Goal: Task Accomplishment & Management: Use online tool/utility

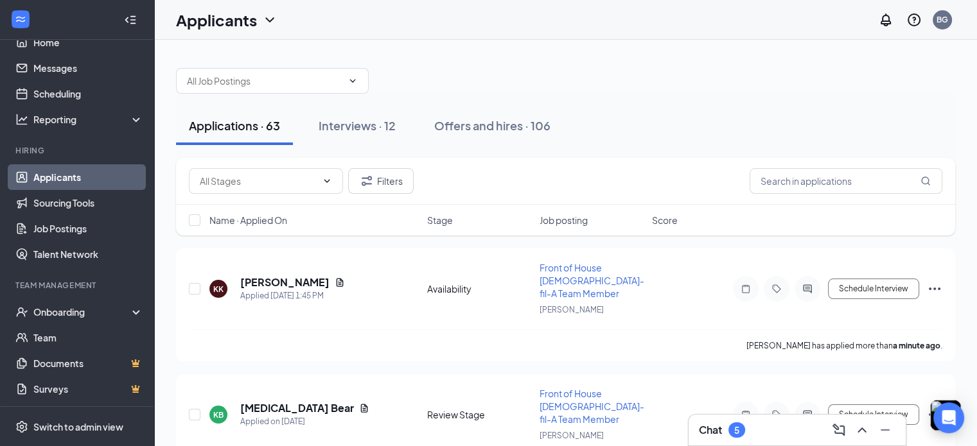
scroll to position [3, 0]
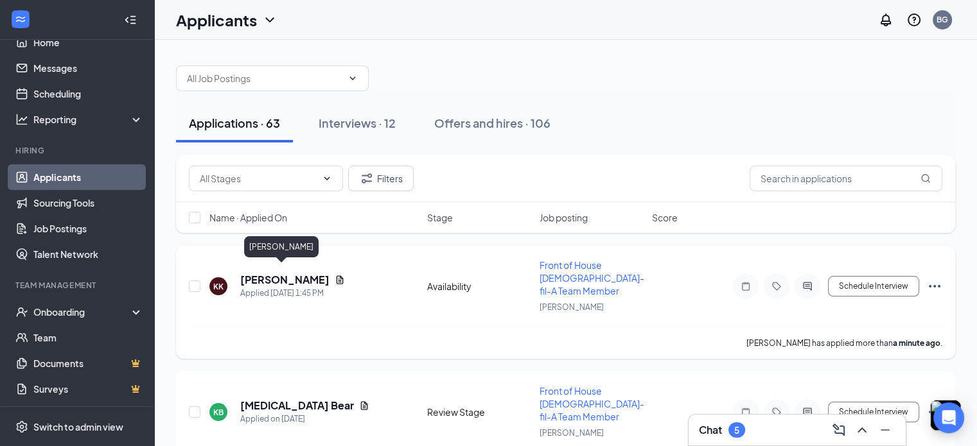
click at [285, 277] on h5 "[PERSON_NAME]" at bounding box center [284, 280] width 89 height 14
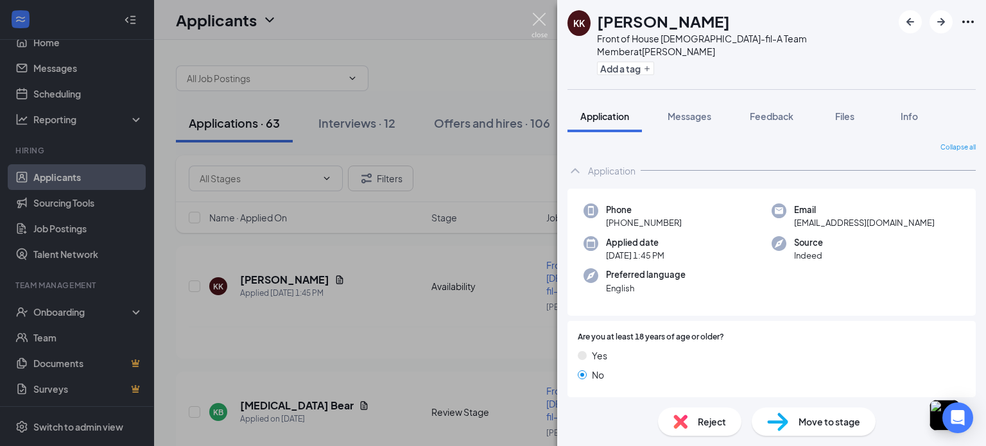
click at [536, 26] on img at bounding box center [540, 25] width 16 height 25
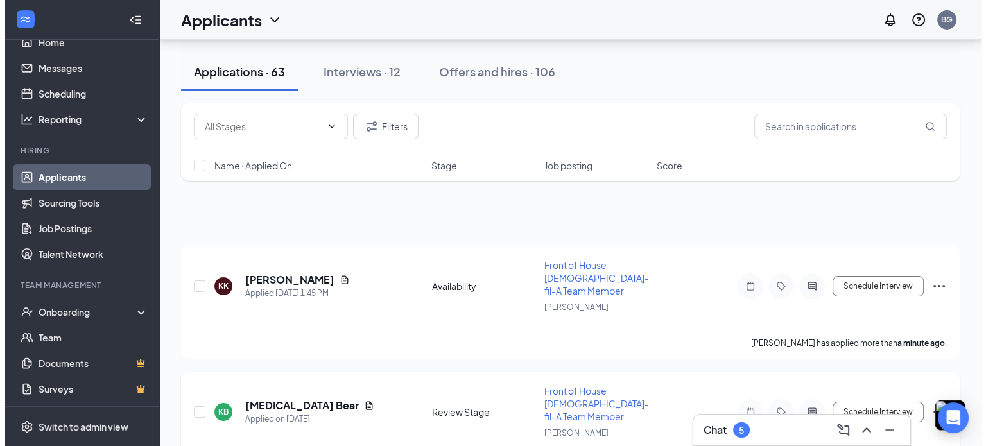
scroll to position [156, 0]
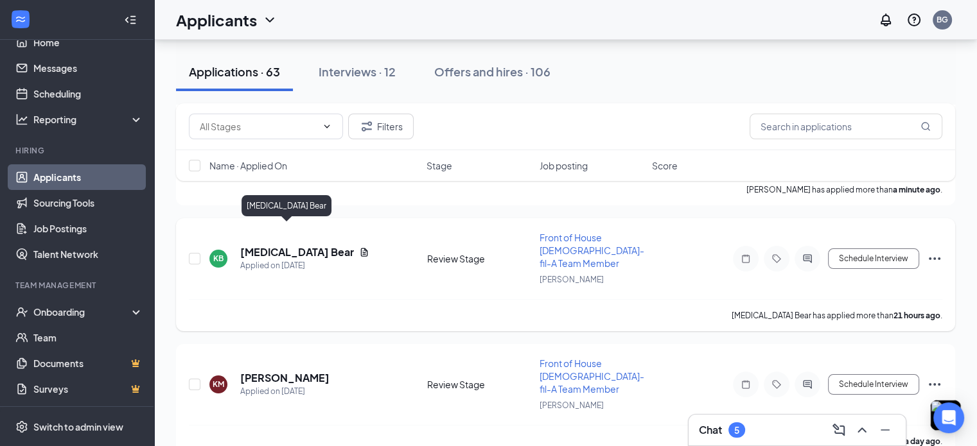
click at [275, 245] on h5 "[MEDICAL_DATA] Bear" at bounding box center [297, 252] width 114 height 14
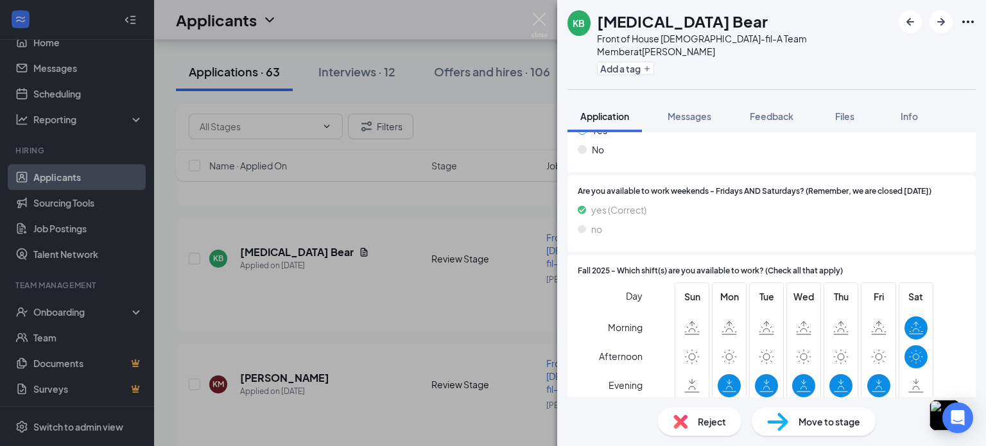
scroll to position [1874, 0]
click at [543, 35] on img at bounding box center [540, 25] width 16 height 25
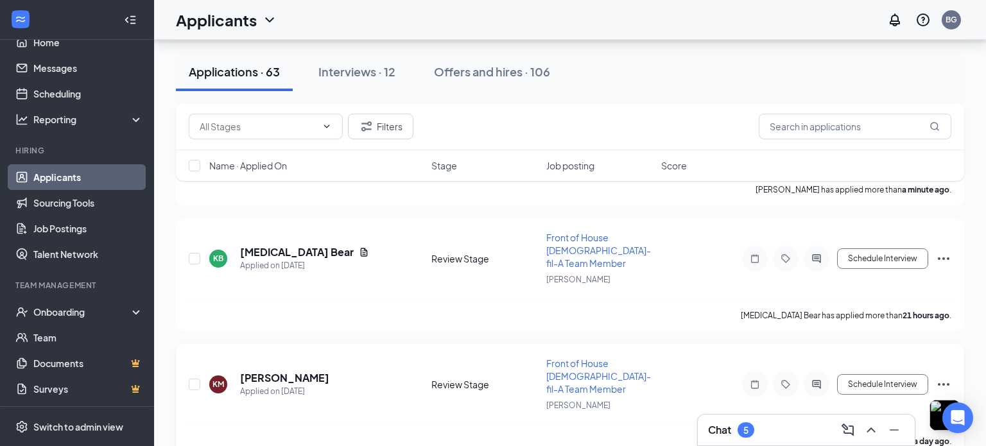
click at [306, 371] on h5 "[PERSON_NAME]" at bounding box center [284, 378] width 89 height 14
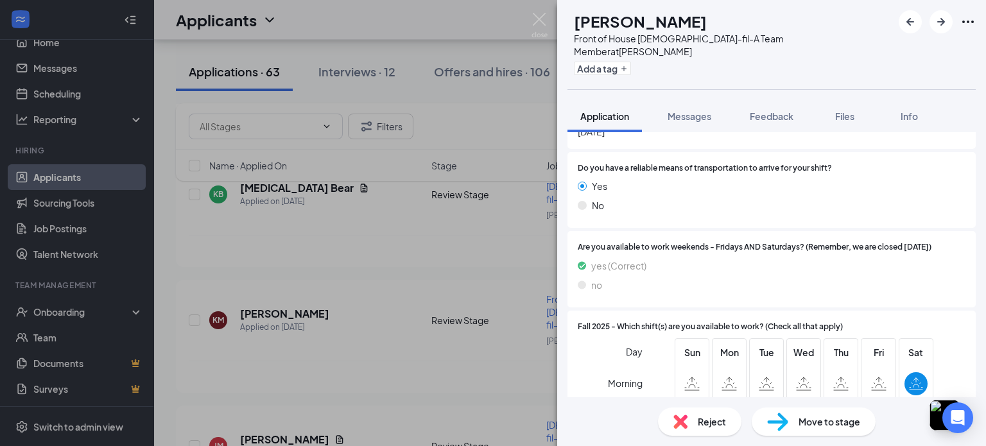
scroll to position [2437, 0]
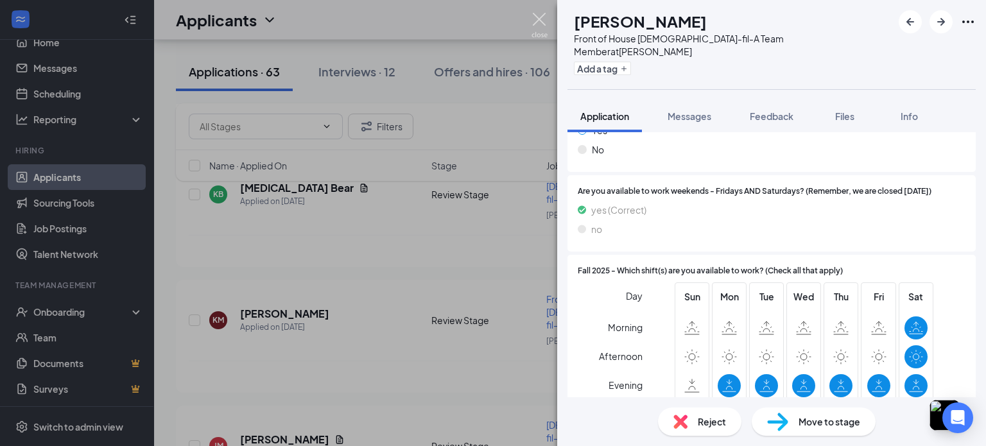
click at [539, 20] on img at bounding box center [540, 25] width 16 height 25
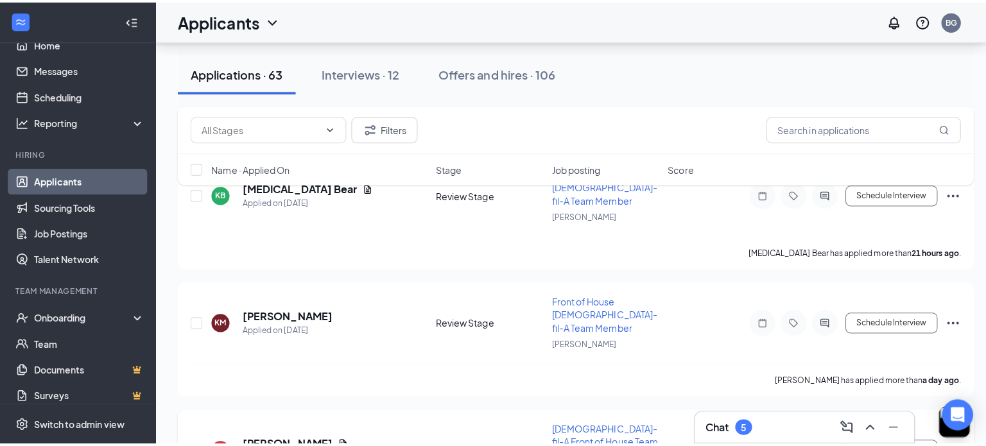
scroll to position [311, 0]
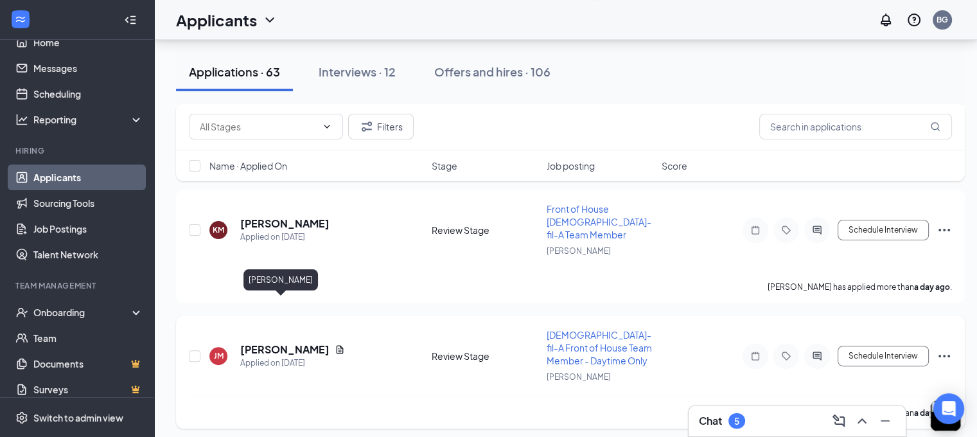
click at [274, 342] on h5 "[PERSON_NAME]" at bounding box center [284, 349] width 89 height 14
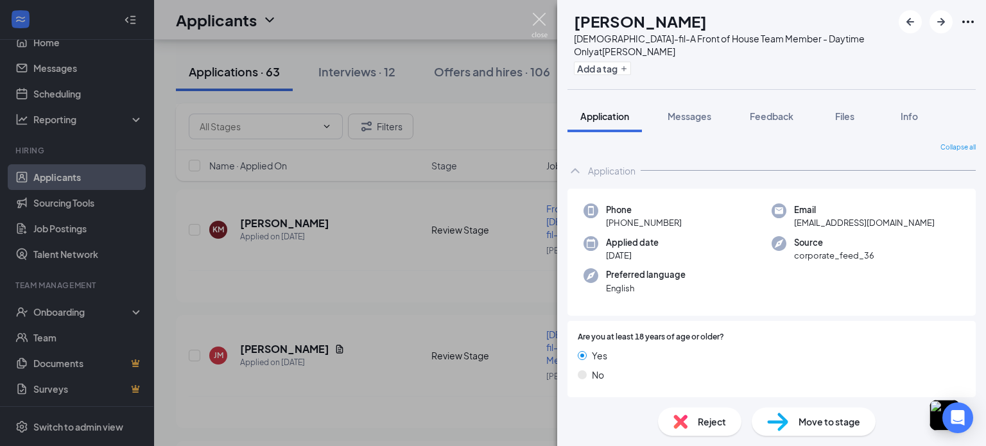
drag, startPoint x: 537, startPoint y: 16, endPoint x: 295, endPoint y: 406, distance: 459.0
click at [537, 16] on img at bounding box center [540, 25] width 16 height 25
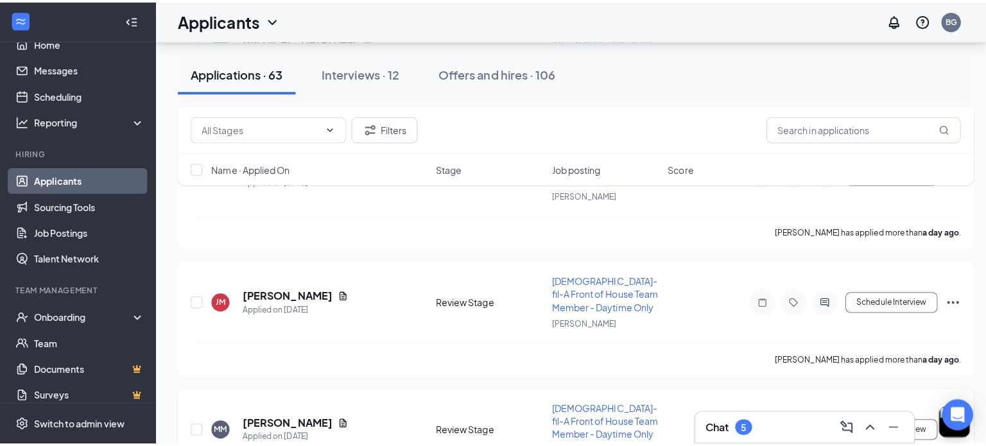
scroll to position [456, 0]
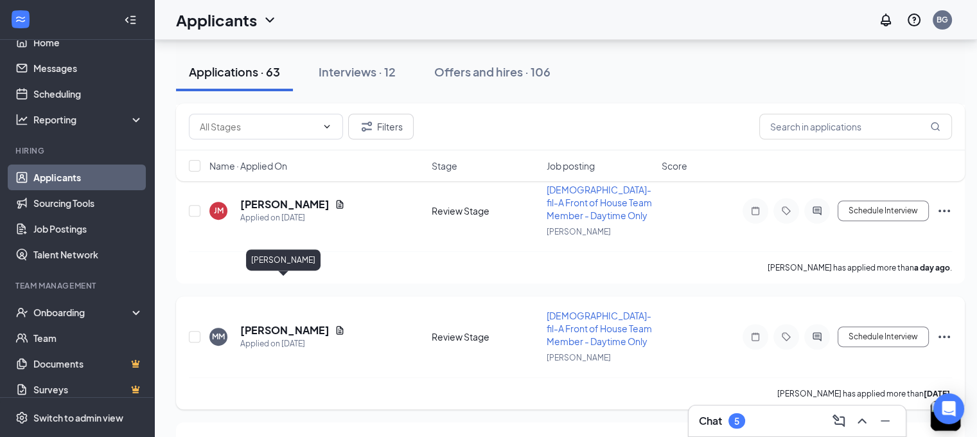
click at [261, 323] on h5 "[PERSON_NAME]" at bounding box center [284, 330] width 89 height 14
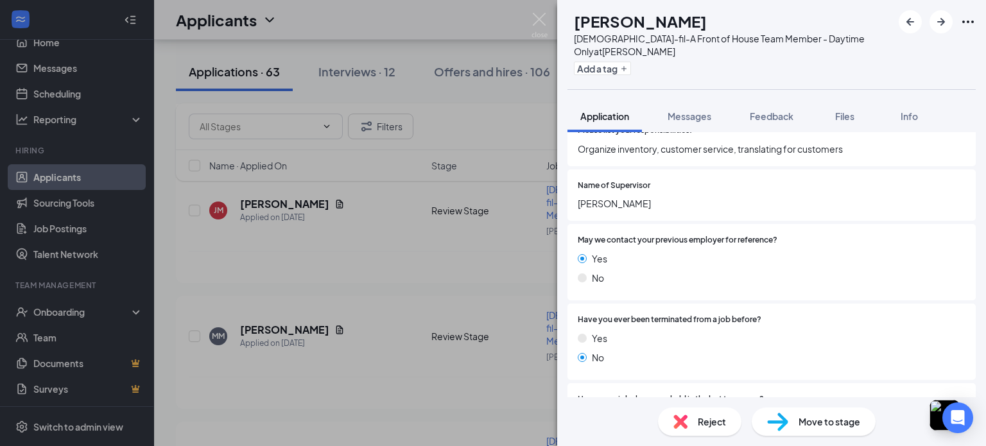
scroll to position [1456, 0]
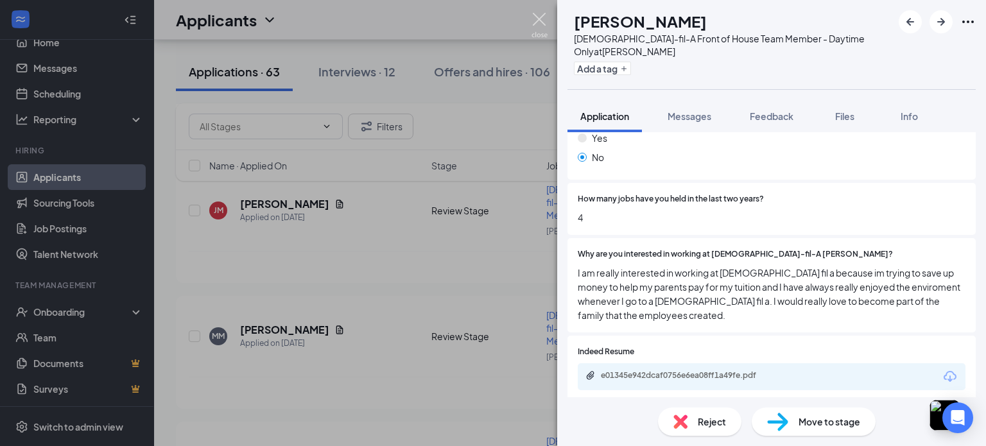
click at [541, 26] on img at bounding box center [540, 25] width 16 height 25
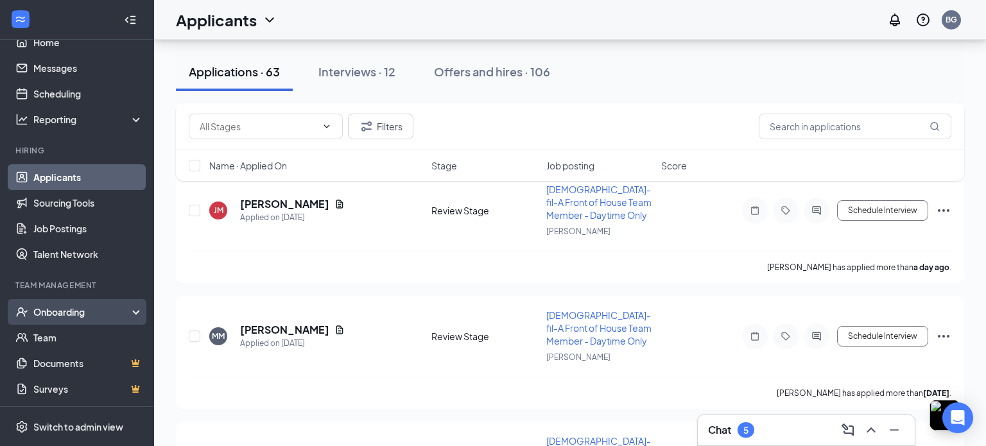
click at [63, 309] on div "Onboarding" at bounding box center [82, 312] width 99 height 13
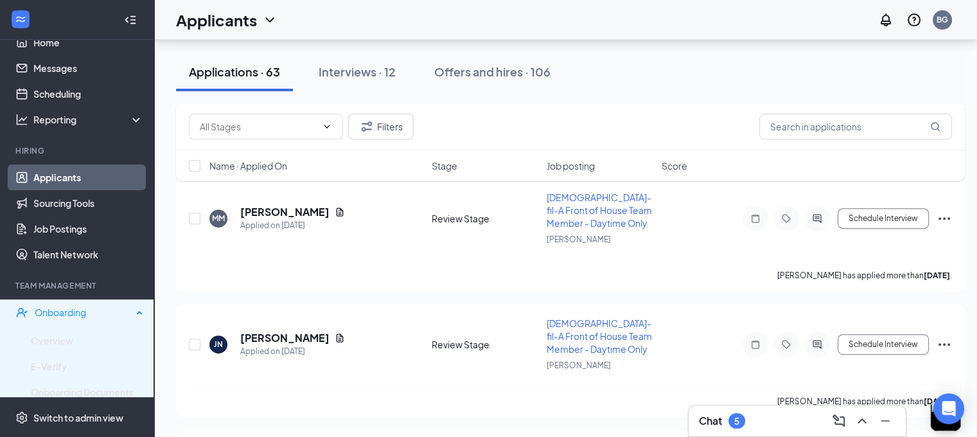
scroll to position [126, 0]
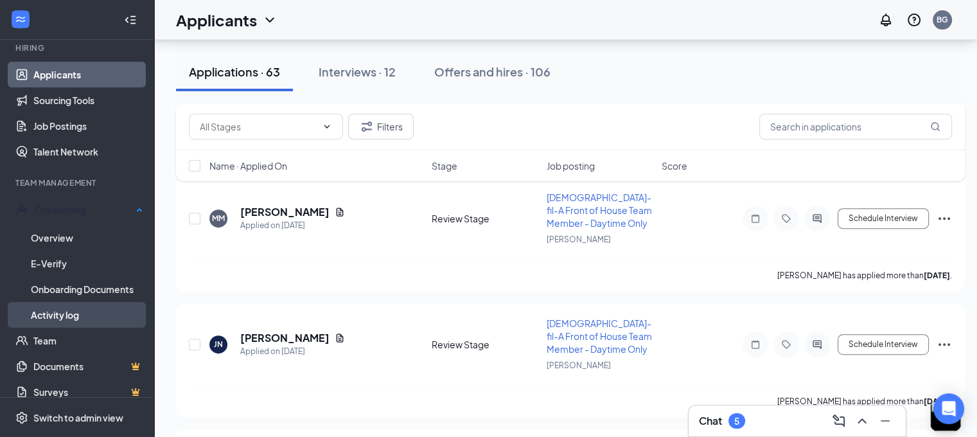
click at [63, 309] on link "Activity log" at bounding box center [87, 315] width 112 height 26
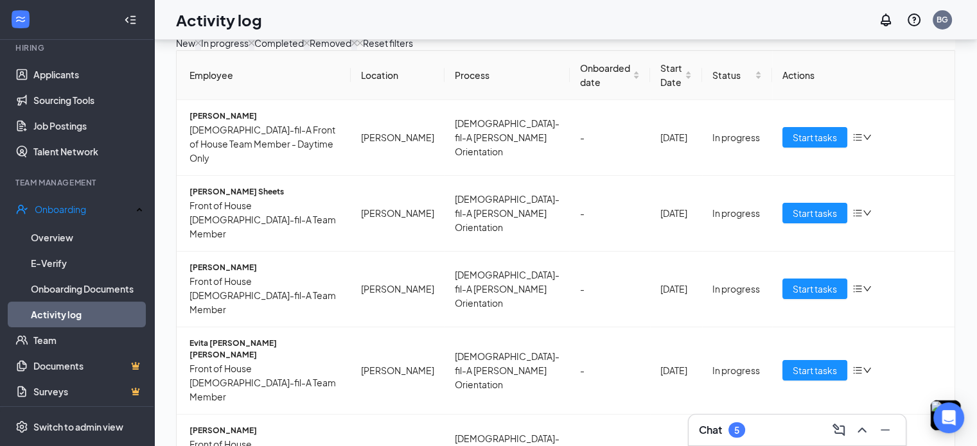
scroll to position [167, 0]
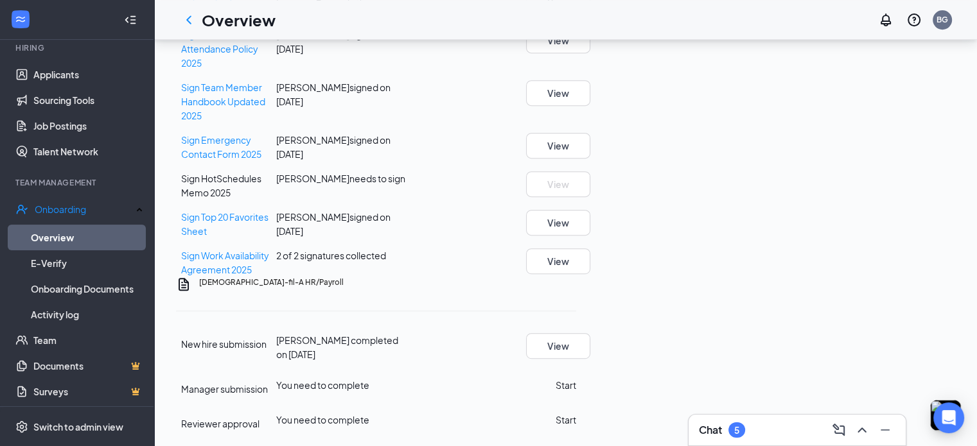
scroll to position [753, 0]
click at [576, 378] on button "Start" at bounding box center [565, 385] width 21 height 14
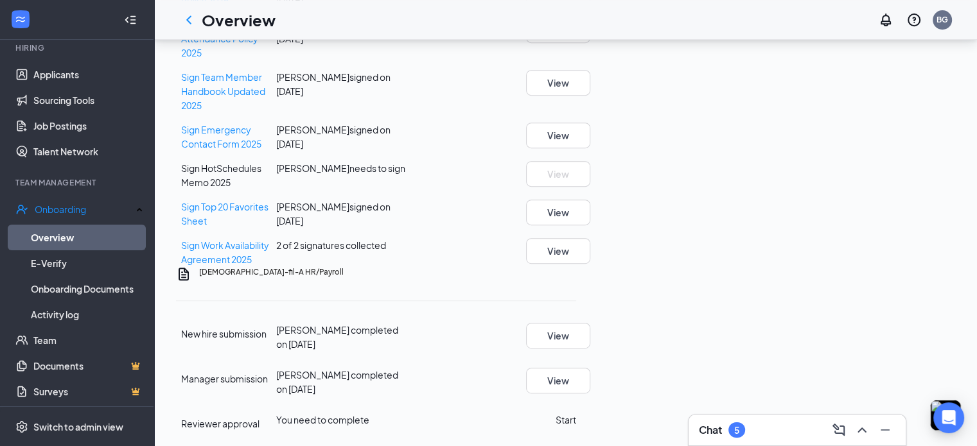
click at [576, 413] on button "Start" at bounding box center [565, 420] width 21 height 14
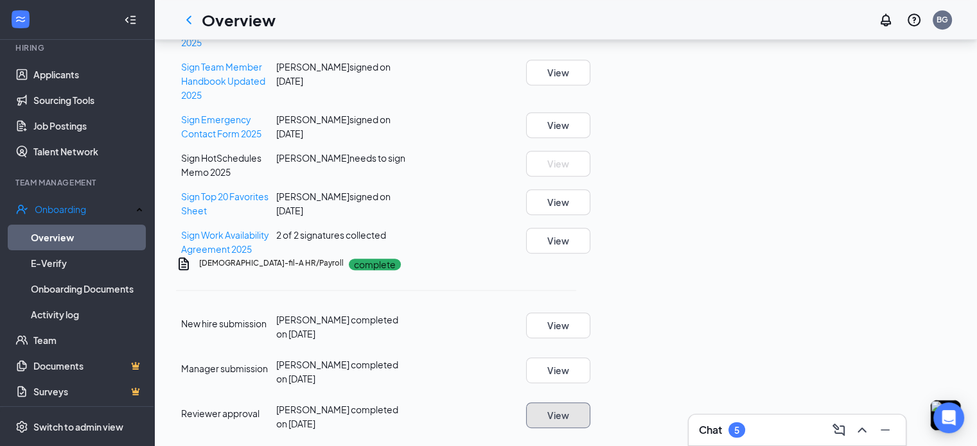
scroll to position [754, 0]
click at [590, 358] on button "View" at bounding box center [558, 371] width 64 height 26
click at [590, 313] on button "View" at bounding box center [558, 326] width 64 height 26
